Goal: Task Accomplishment & Management: Use online tool/utility

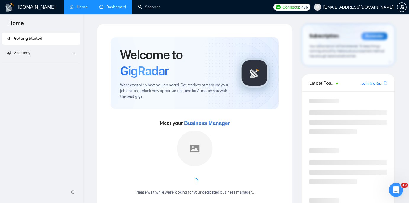
click at [118, 7] on link "Dashboard" at bounding box center [112, 6] width 27 height 5
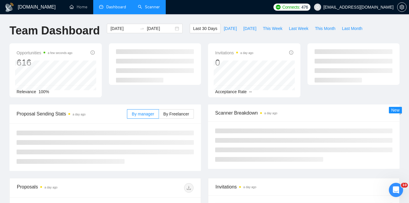
click at [148, 8] on link "Scanner" at bounding box center [149, 6] width 22 height 5
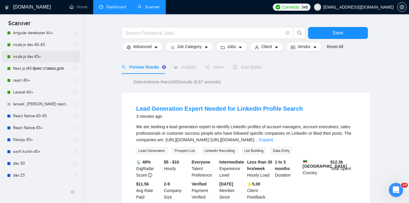
scroll to position [56, 0]
